Goal: Task Accomplishment & Management: Manage account settings

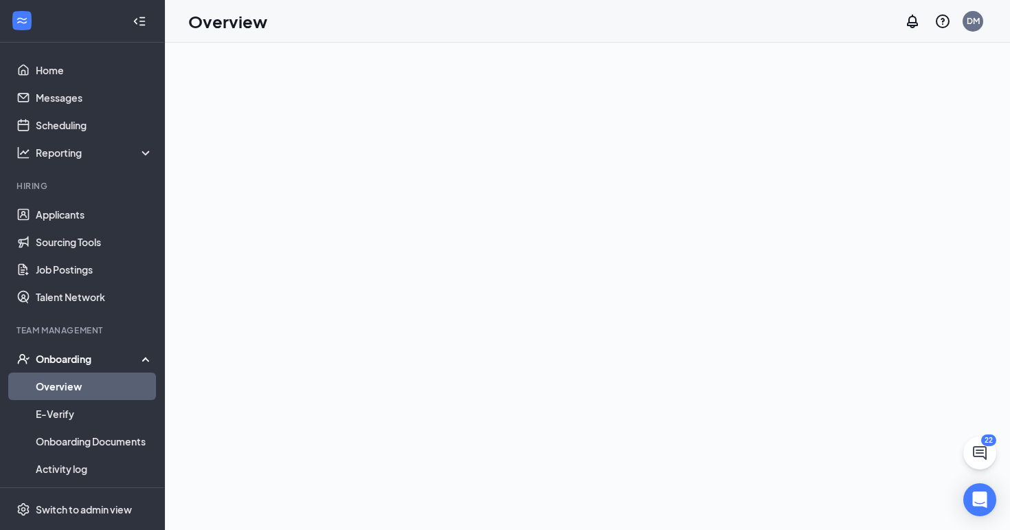
click at [123, 386] on link "Overview" at bounding box center [94, 385] width 117 height 27
click at [121, 227] on link "Applicants" at bounding box center [94, 214] width 117 height 27
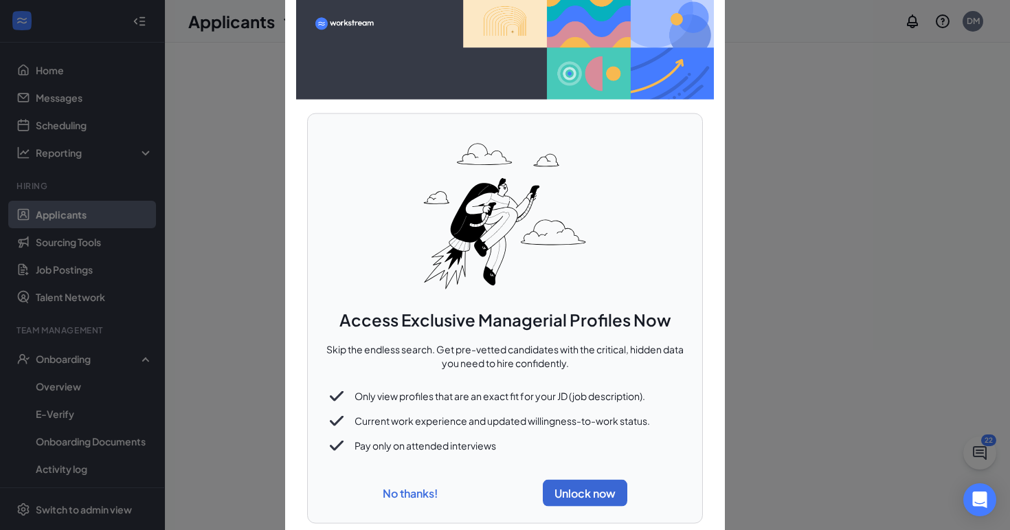
click at [431, 484] on div "No thanks! Unlock now" at bounding box center [504, 493] width 361 height 38
click at [418, 495] on button "No thanks!" at bounding box center [410, 493] width 55 height 14
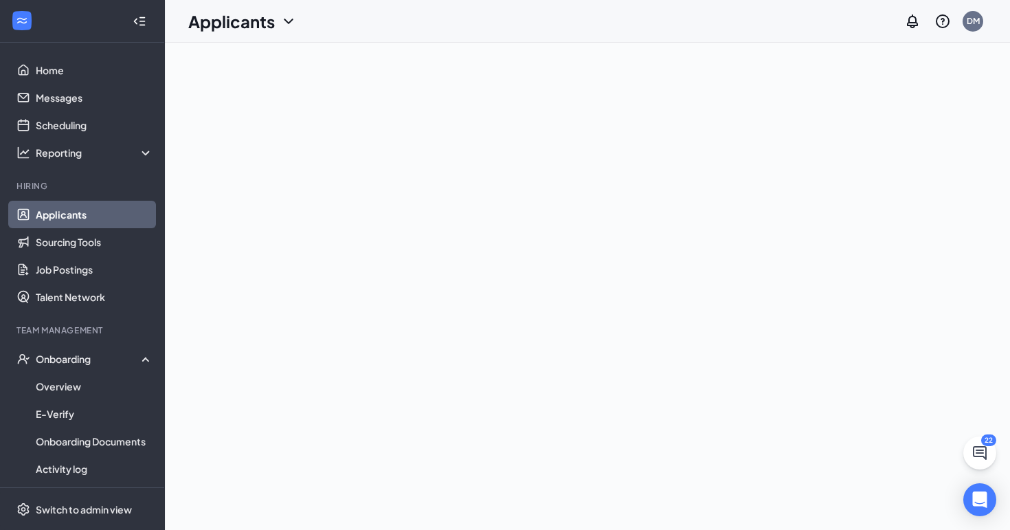
click at [290, 31] on div "Applicants" at bounding box center [242, 21] width 109 height 23
click at [290, 19] on icon "ChevronDown" at bounding box center [288, 21] width 16 height 16
click at [283, 25] on icon "ChevronDown" at bounding box center [288, 21] width 16 height 16
click at [257, 56] on link "Applicants" at bounding box center [270, 60] width 148 height 14
click at [311, 23] on icon "ChevronDown" at bounding box center [316, 21] width 16 height 16
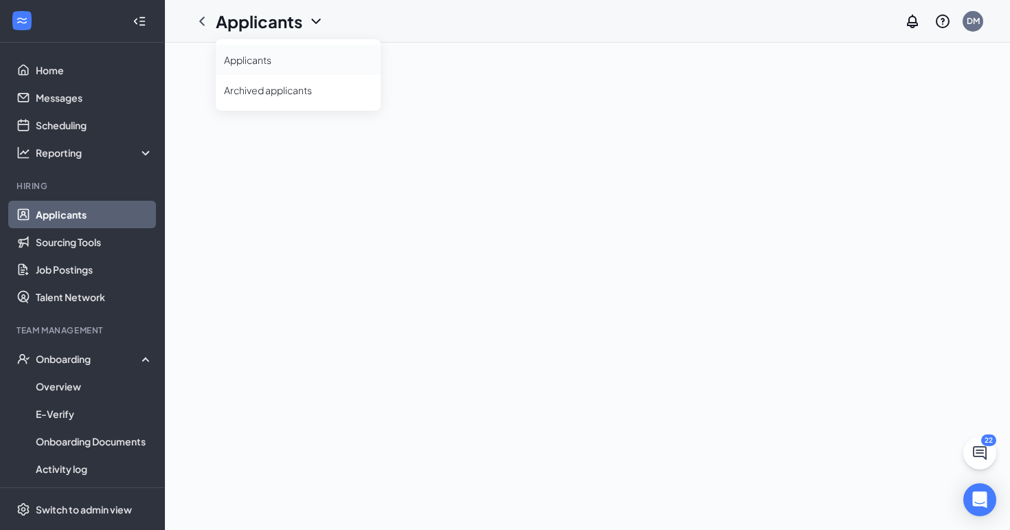
click at [292, 67] on link "Applicants" at bounding box center [298, 60] width 148 height 14
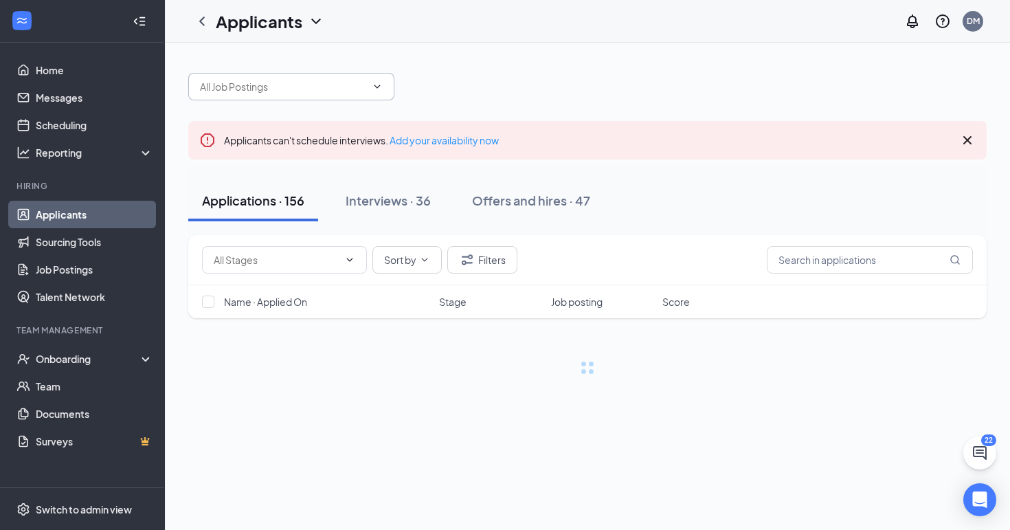
click at [380, 95] on span at bounding box center [291, 86] width 206 height 27
click at [404, 194] on div "Interviews · 36" at bounding box center [387, 200] width 85 height 17
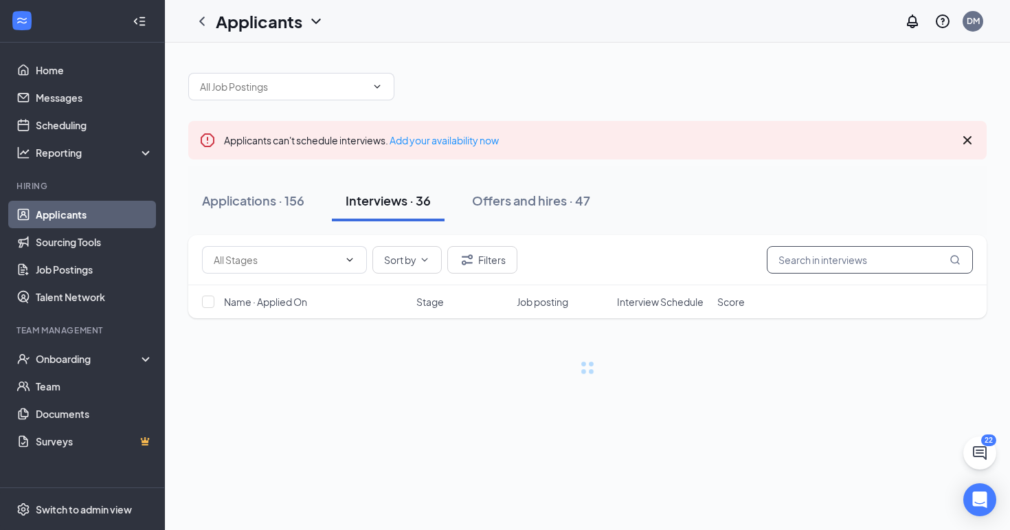
click at [798, 253] on input "text" at bounding box center [869, 259] width 206 height 27
type input "[PERSON_NAME]"
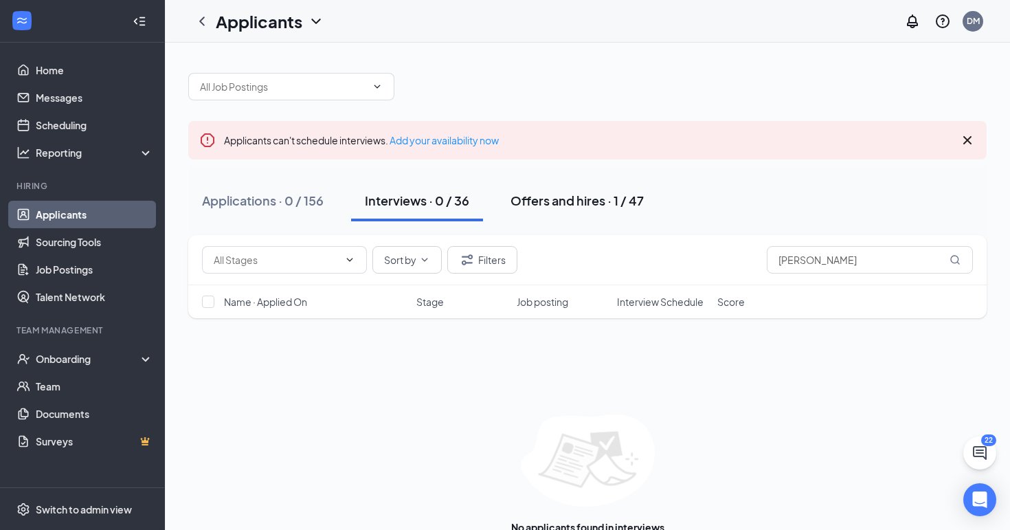
click at [650, 210] on button "Offers and hires · 1 / 47" at bounding box center [577, 200] width 161 height 41
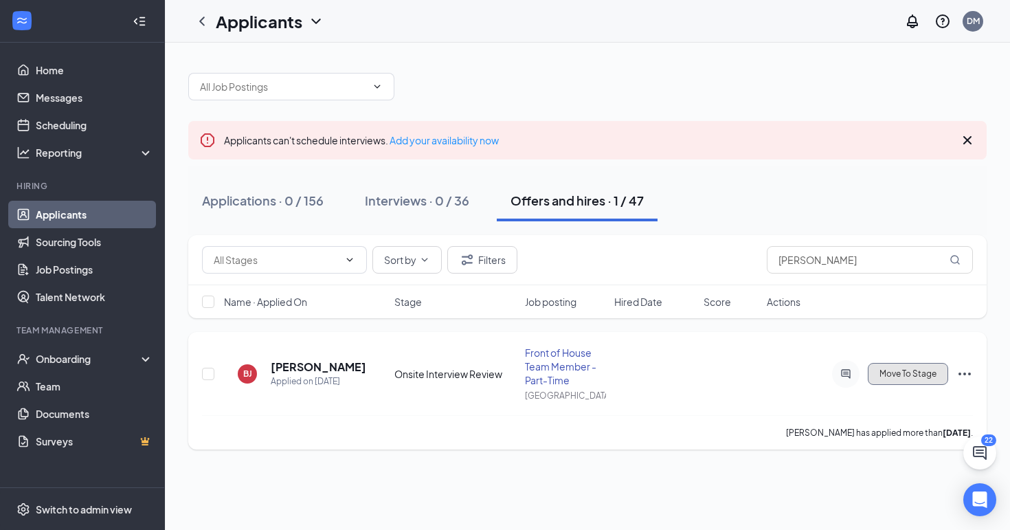
click at [889, 374] on span "Move To Stage" at bounding box center [907, 374] width 57 height 10
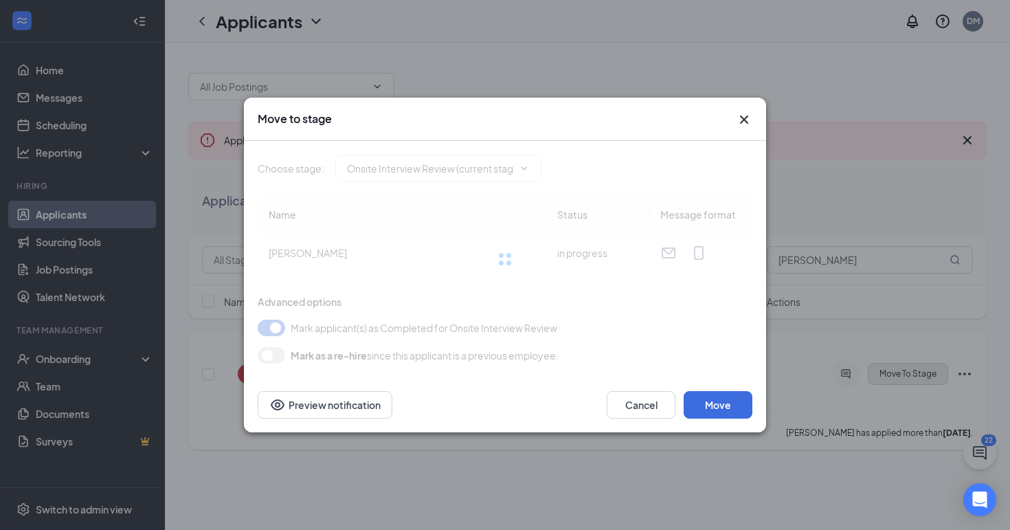
type input "Hiring Complete (final stage)"
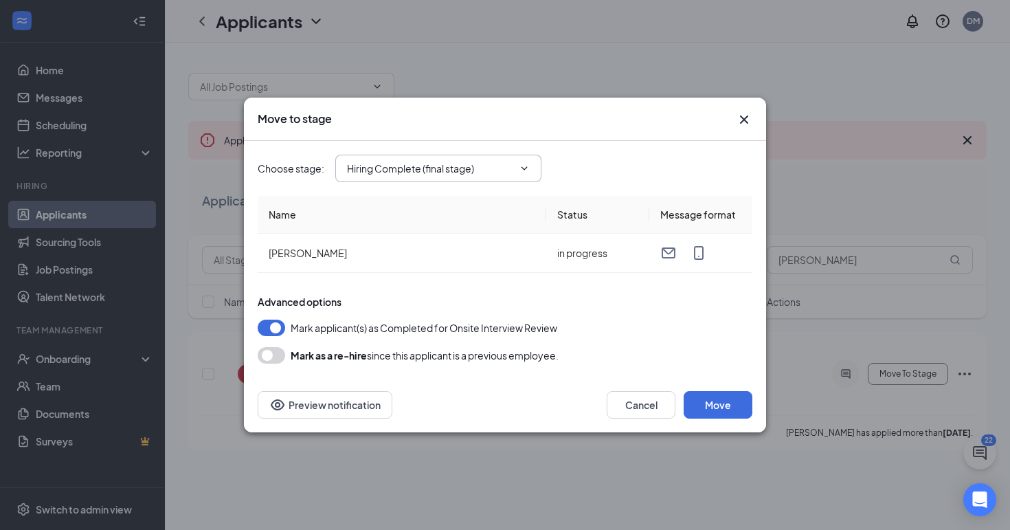
click at [496, 178] on span "Hiring Complete (final stage)" at bounding box center [438, 168] width 206 height 27
click at [701, 395] on button "Move" at bounding box center [717, 404] width 69 height 27
